Goal: Task Accomplishment & Management: Use online tool/utility

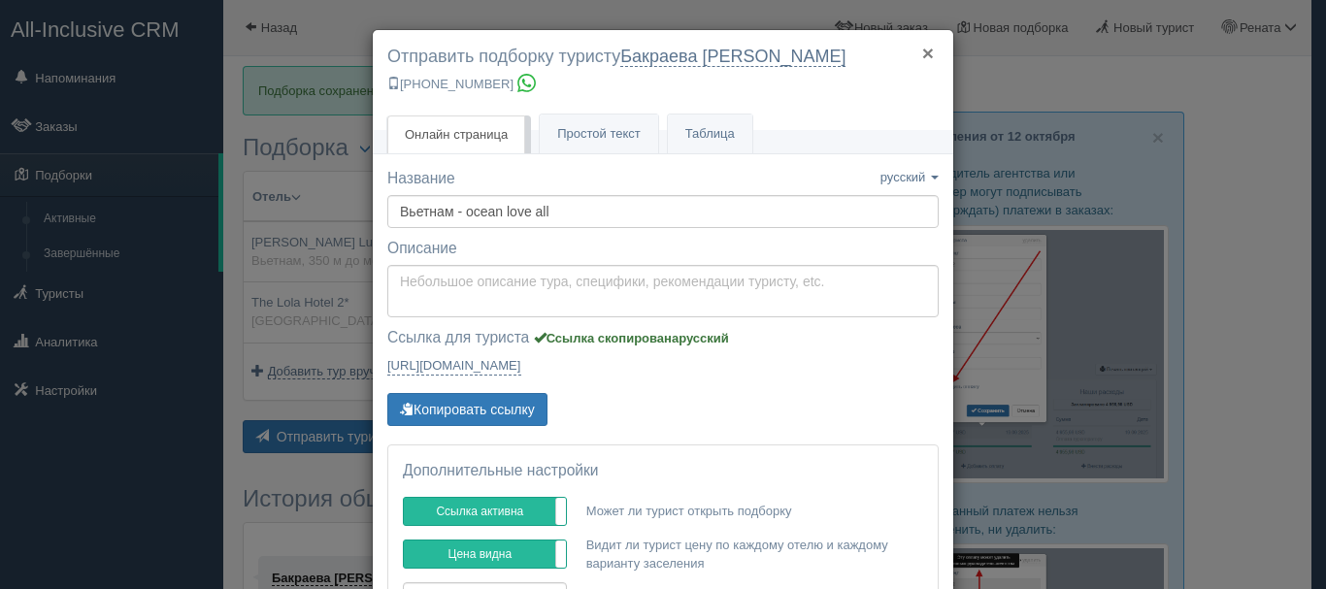
click at [922, 50] on button "×" at bounding box center [928, 53] width 12 height 20
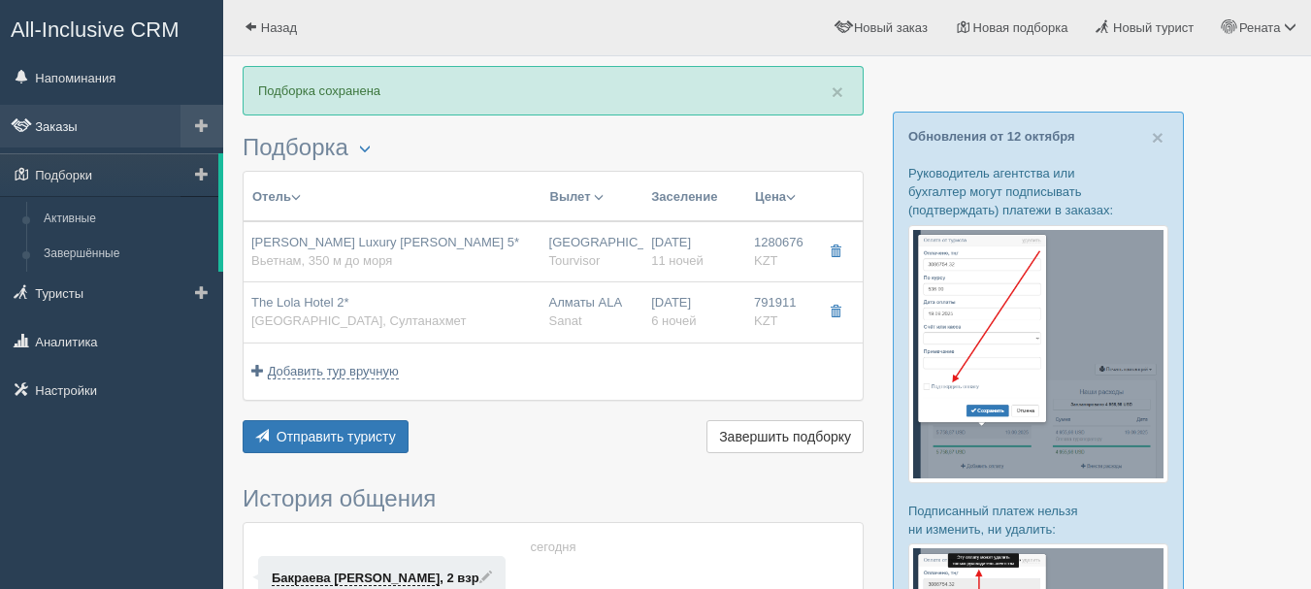
click at [75, 124] on link "Заказы" at bounding box center [111, 126] width 223 height 43
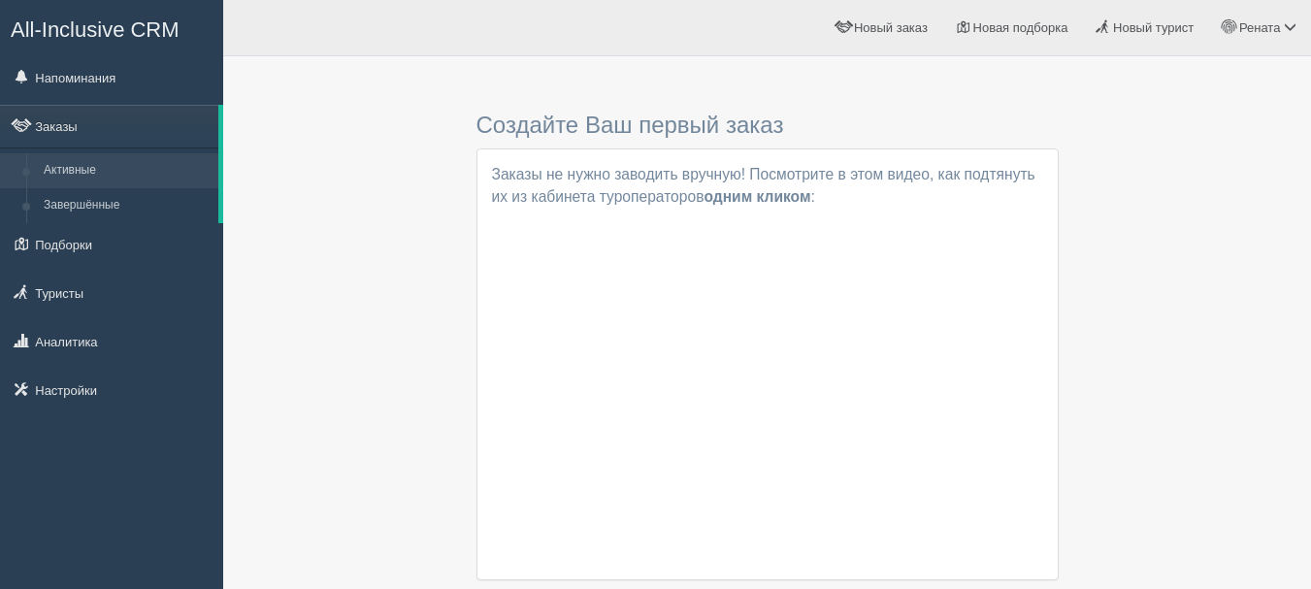
click at [68, 33] on span "All-Inclusive CRM" at bounding box center [95, 29] width 169 height 24
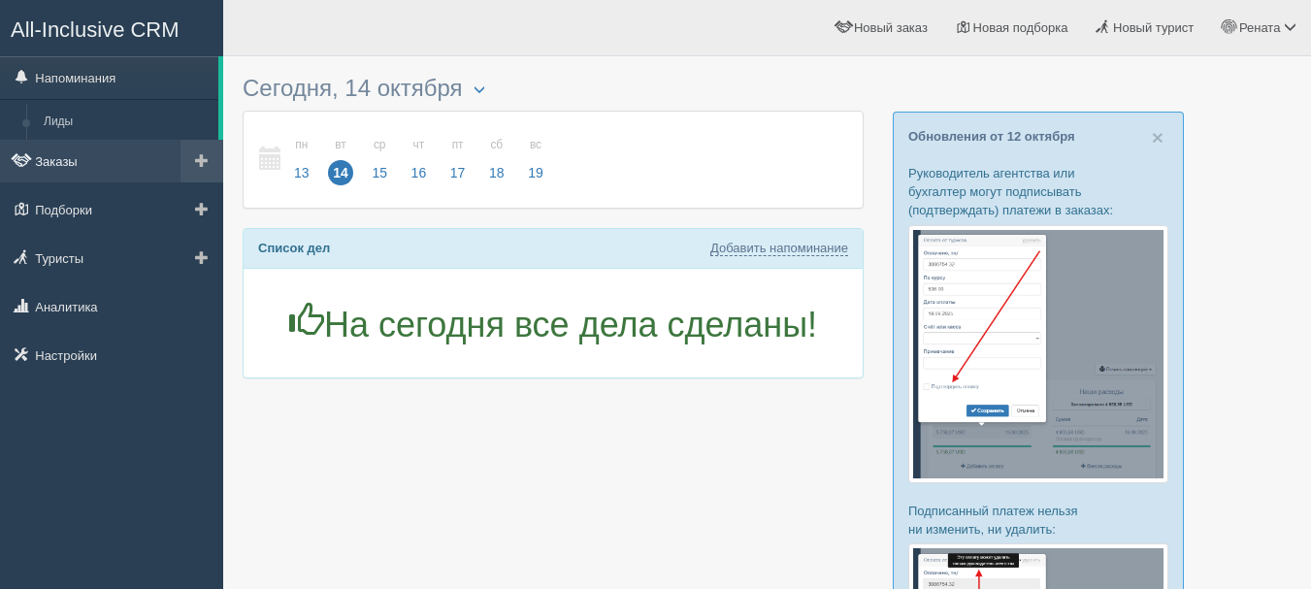
click at [71, 157] on link "Заказы" at bounding box center [111, 161] width 223 height 43
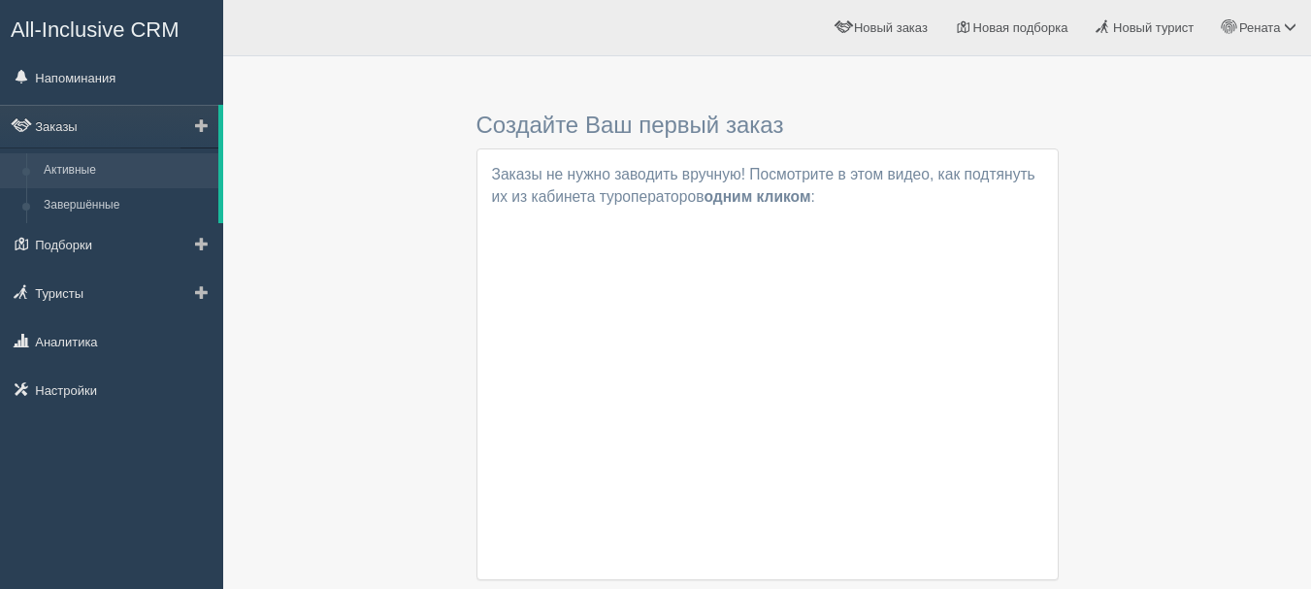
click at [109, 162] on link "Активные" at bounding box center [126, 170] width 183 height 35
click at [78, 166] on link "Активные" at bounding box center [126, 170] width 183 height 35
click at [91, 204] on link "Завершённые" at bounding box center [126, 205] width 183 height 35
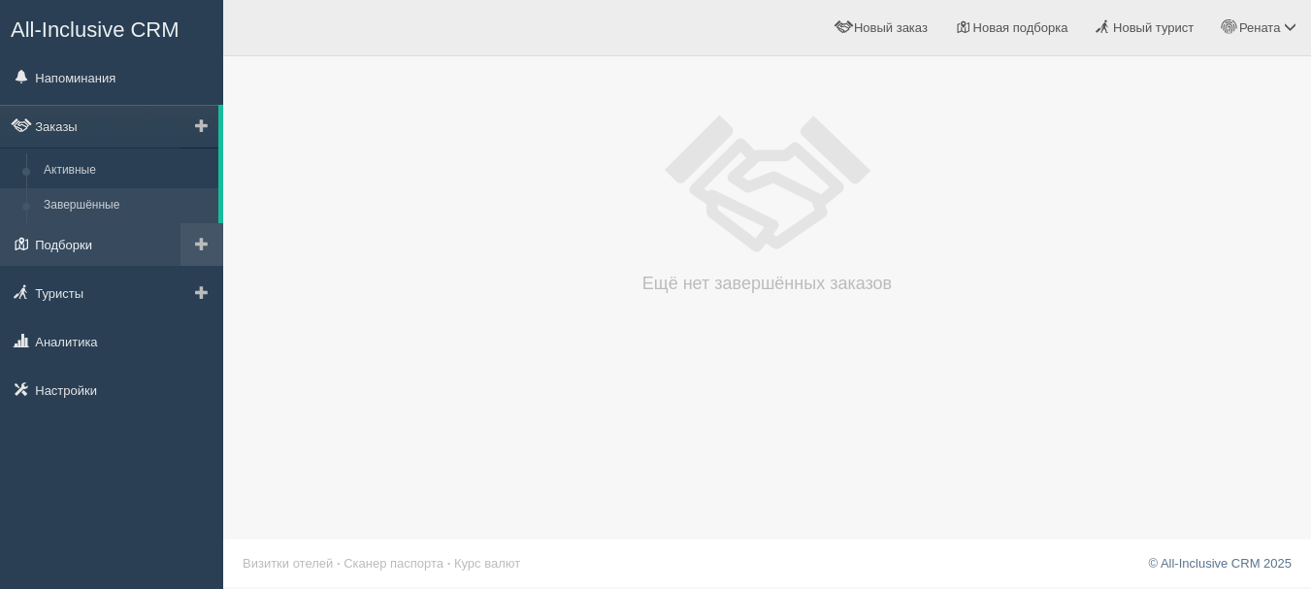
click at [84, 246] on link "Подборки" at bounding box center [111, 244] width 223 height 43
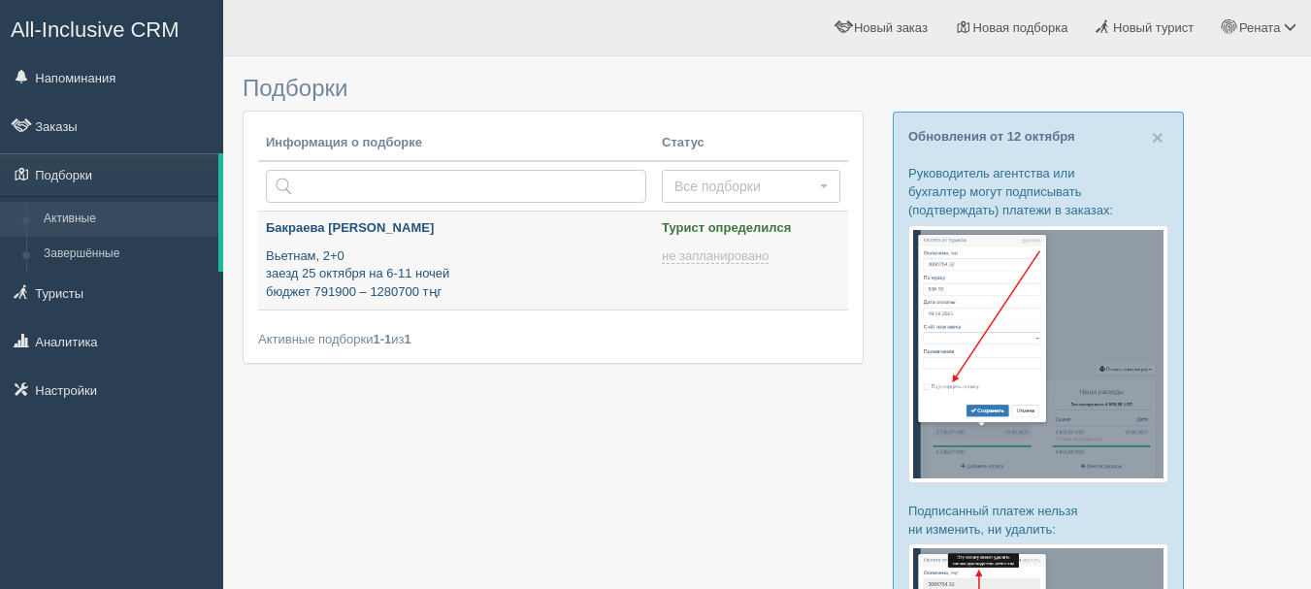
type input "[DATE] 23:55"
click at [403, 260] on p "Вьетнам, 2+0 заезд 25 октября на 6-11 ночей бюджет 791900 – 1280700 тңг" at bounding box center [456, 274] width 380 height 54
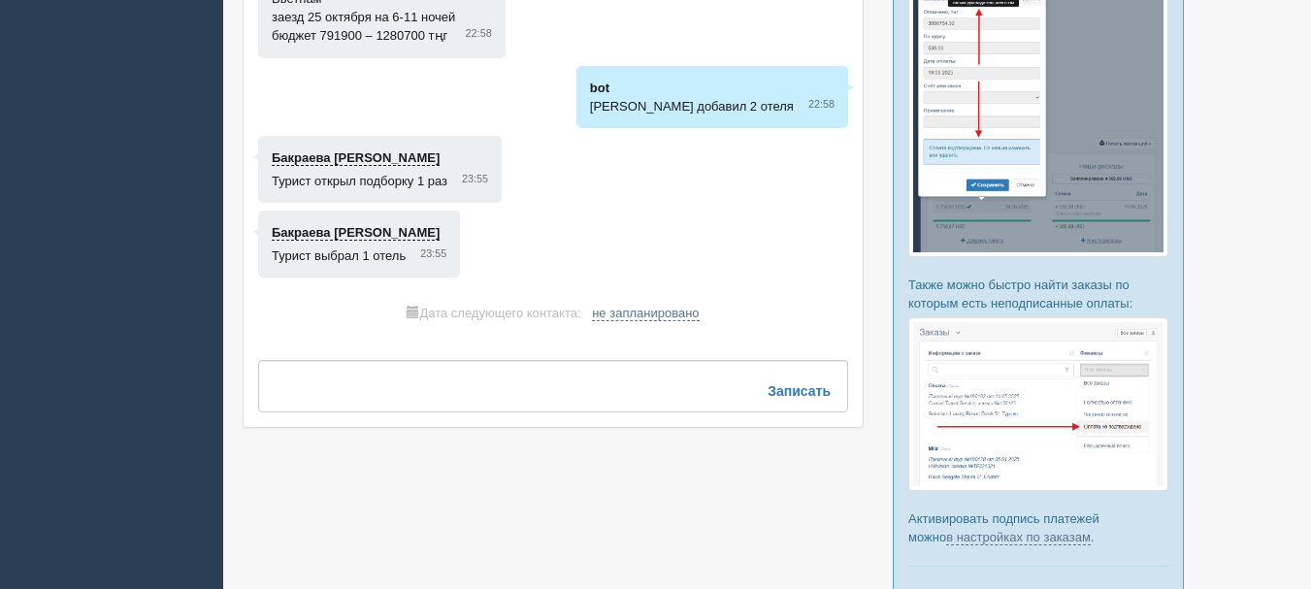
scroll to position [602, 0]
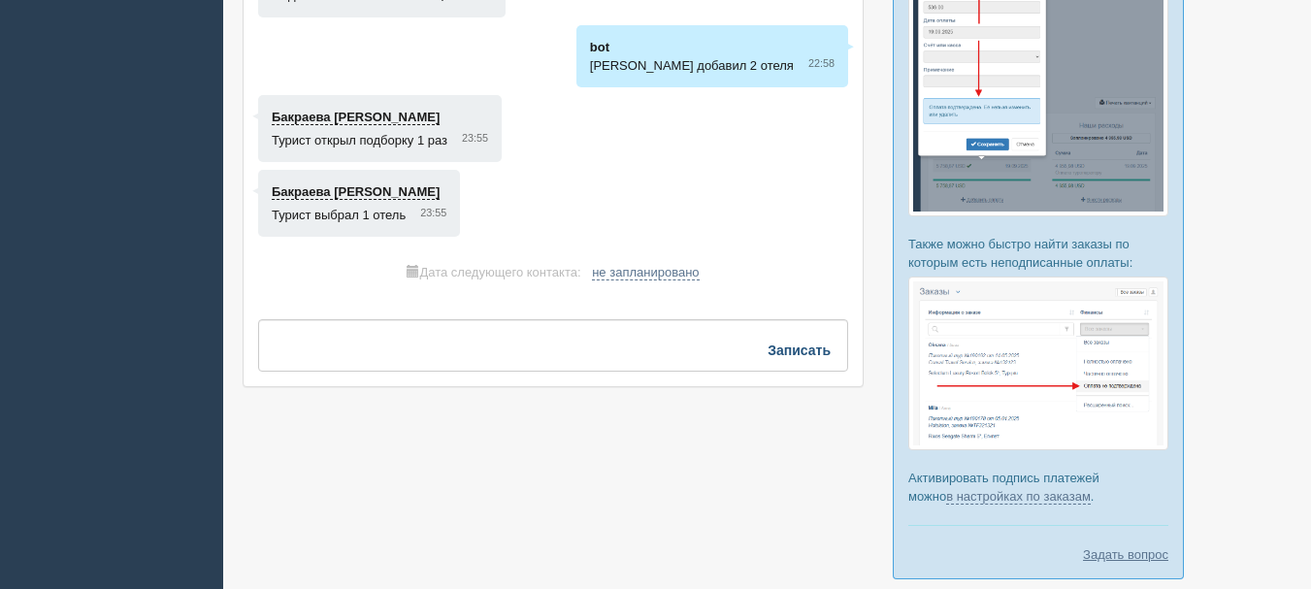
click at [808, 351] on b "Записать" at bounding box center [799, 351] width 63 height 16
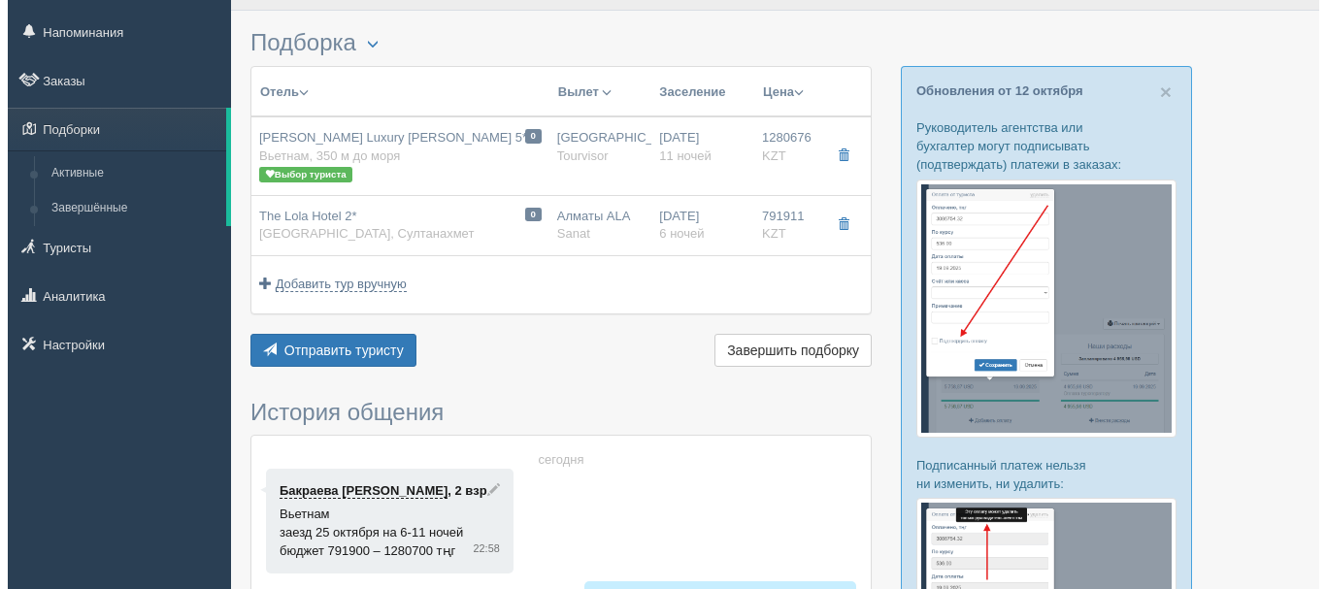
scroll to position [19, 0]
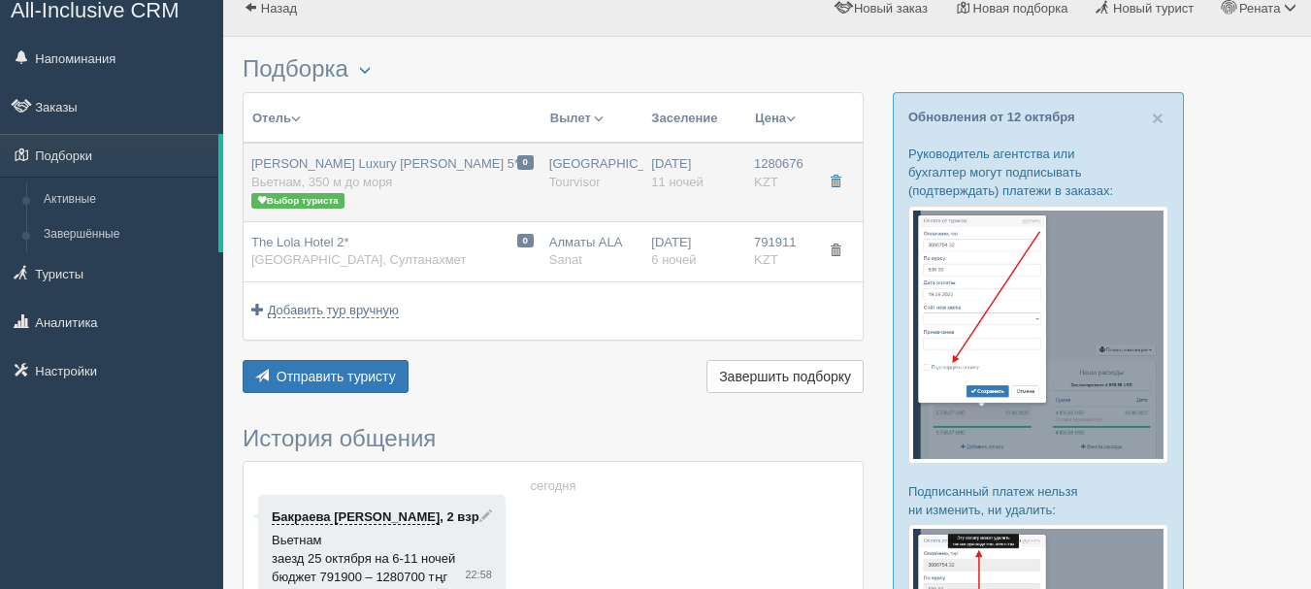
click at [373, 180] on span "Вьетнам, 350 м до моря" at bounding box center [321, 182] width 141 height 15
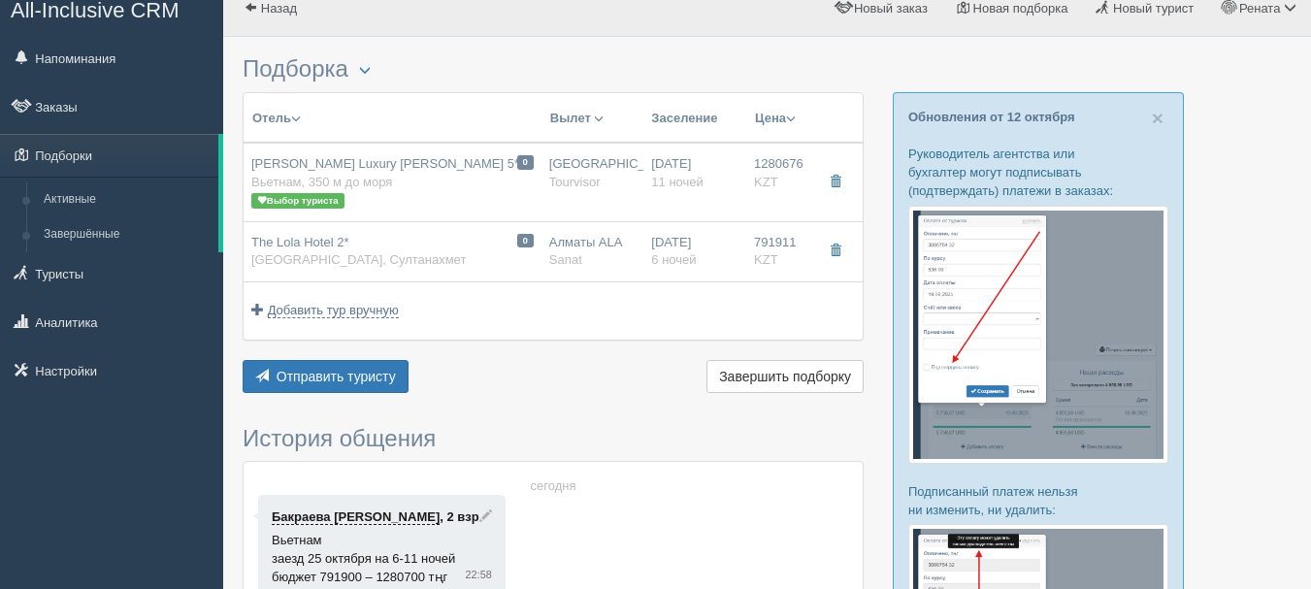
type input "[PERSON_NAME] Luxury [PERSON_NAME] 5*"
type input "Вьетнам"
type input "350 м до моря"
type input "1280676.00"
type input "[GEOGRAPHIC_DATA]"
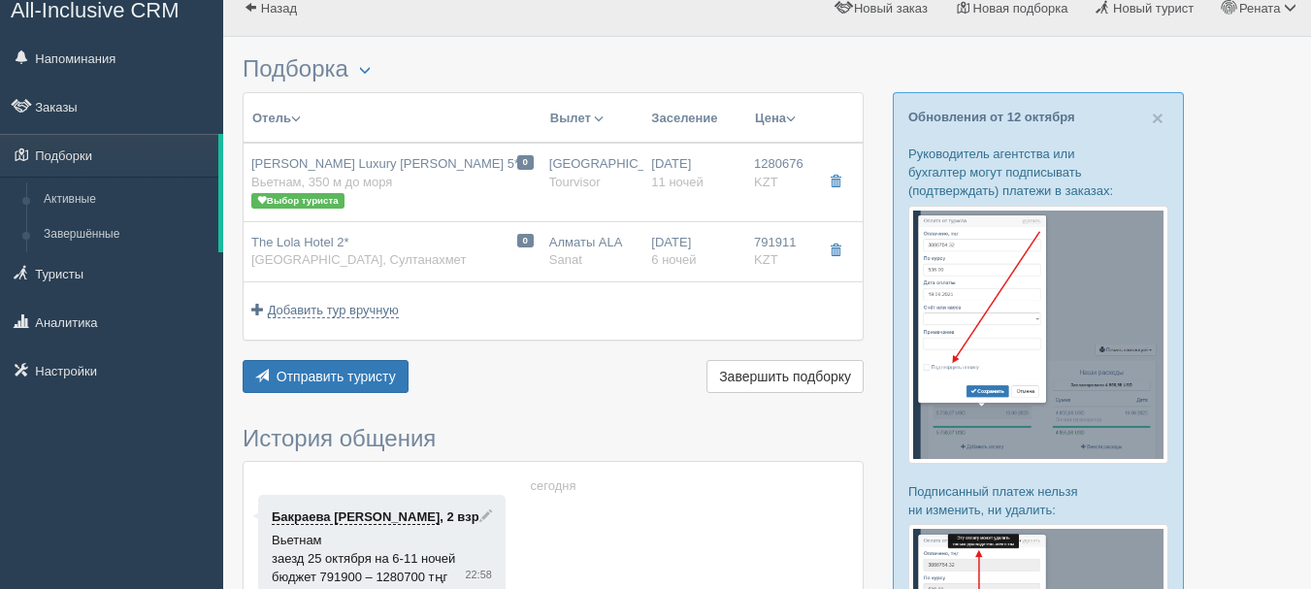
type input "Фукуок"
type input "02:05"
type input "11:20"
type input "13:30"
type input "19:00"
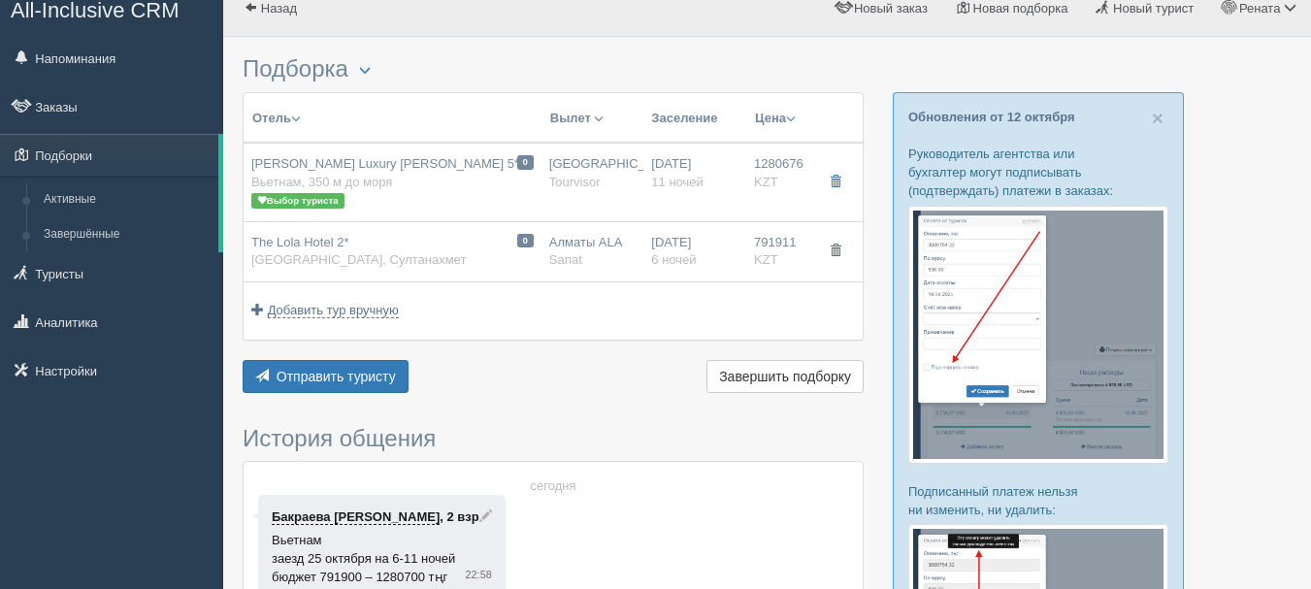
type input "11"
type input "deluxe"
type input "BB - Только завтрак"
type input "Tourvisor"
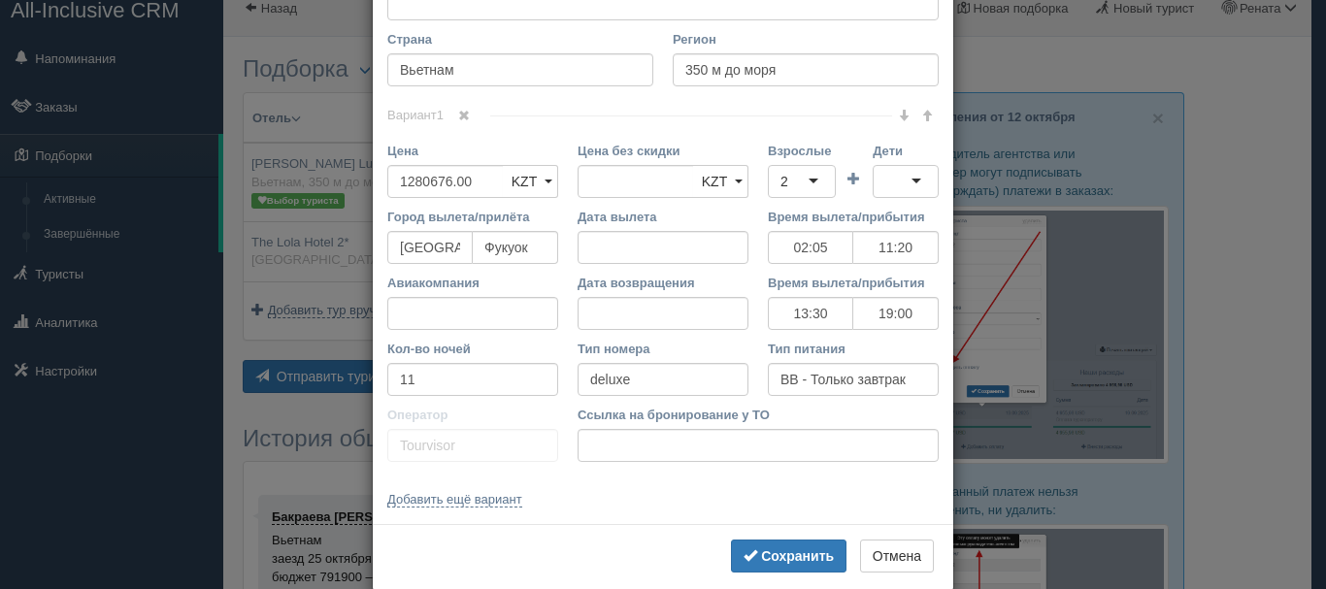
scroll to position [748, 0]
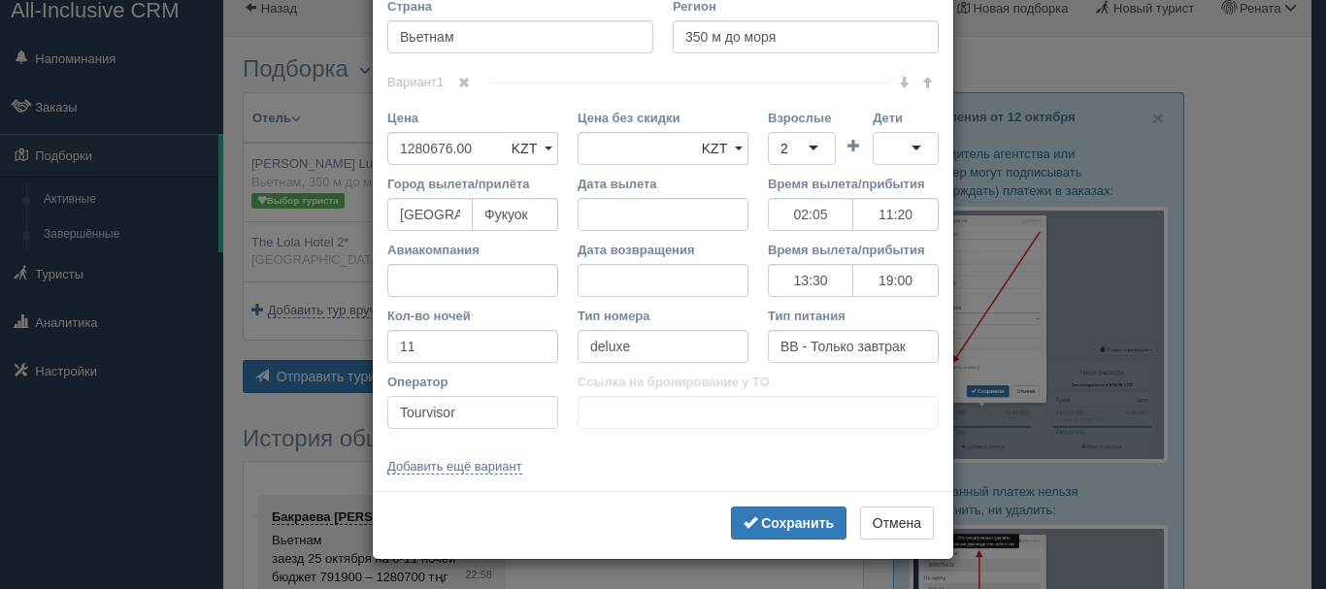
click at [481, 414] on input "Tourvisor" at bounding box center [472, 412] width 171 height 33
click at [773, 524] on b "Сохранить" at bounding box center [797, 523] width 73 height 16
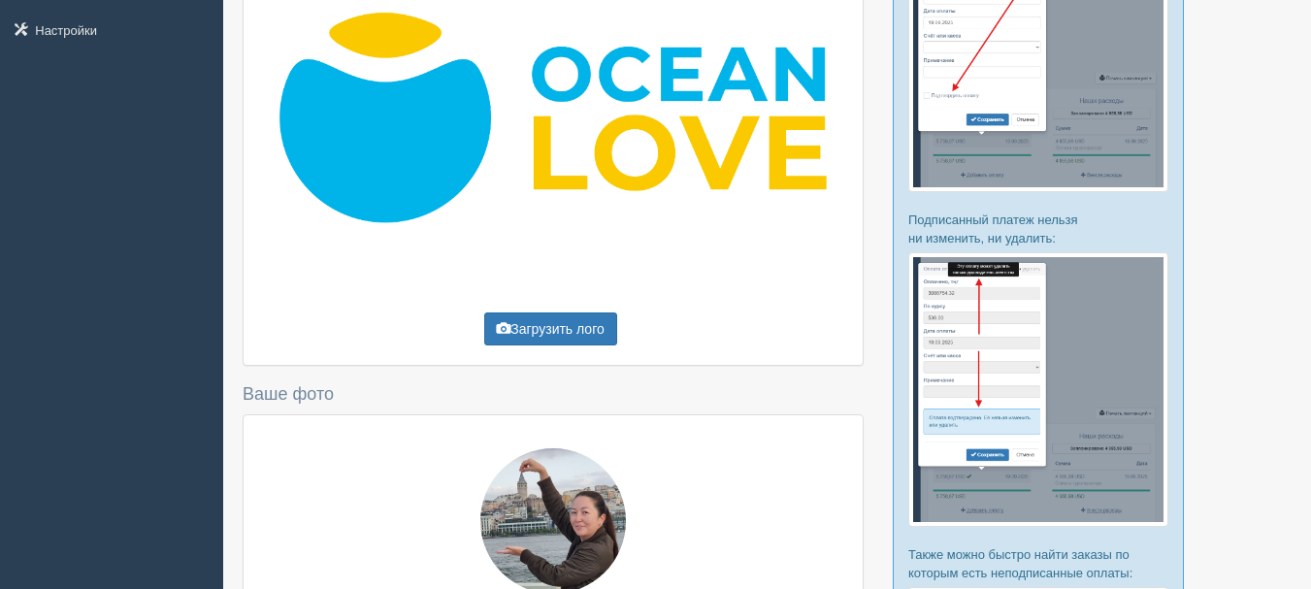
scroll to position [291, 0]
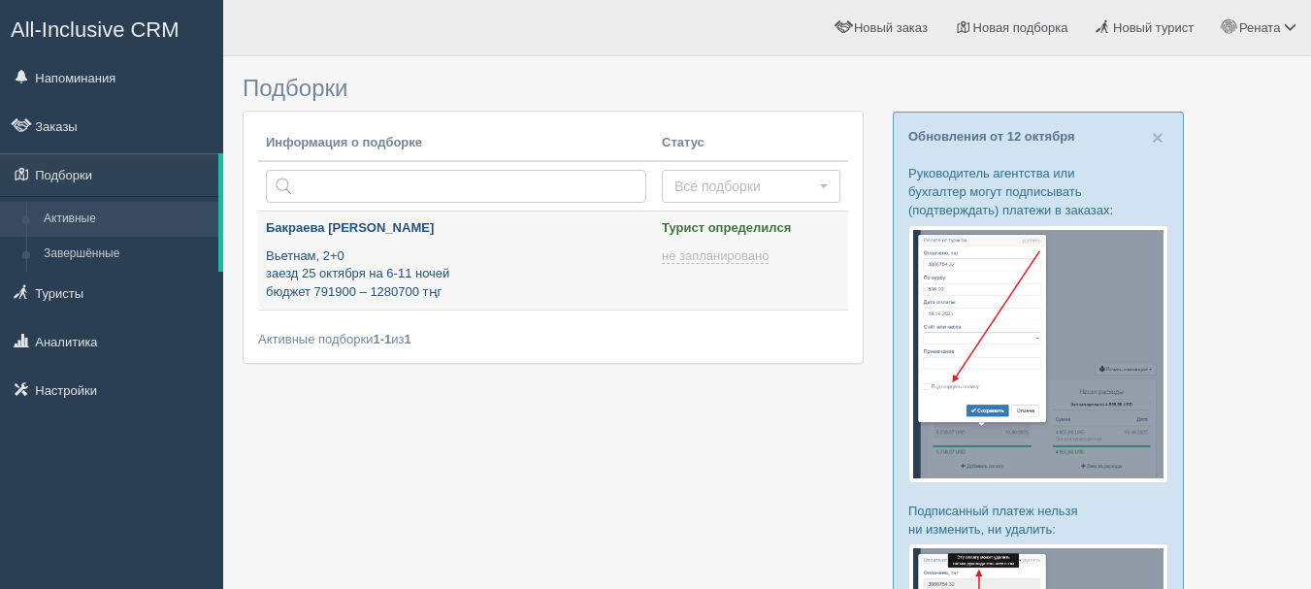
click at [475, 262] on p "Вьетнам, 2+0 заезд 25 октября на 6-11 ночей бюджет 791900 – 1280700 тңг" at bounding box center [456, 274] width 380 height 54
